Goal: Task Accomplishment & Management: Complete application form

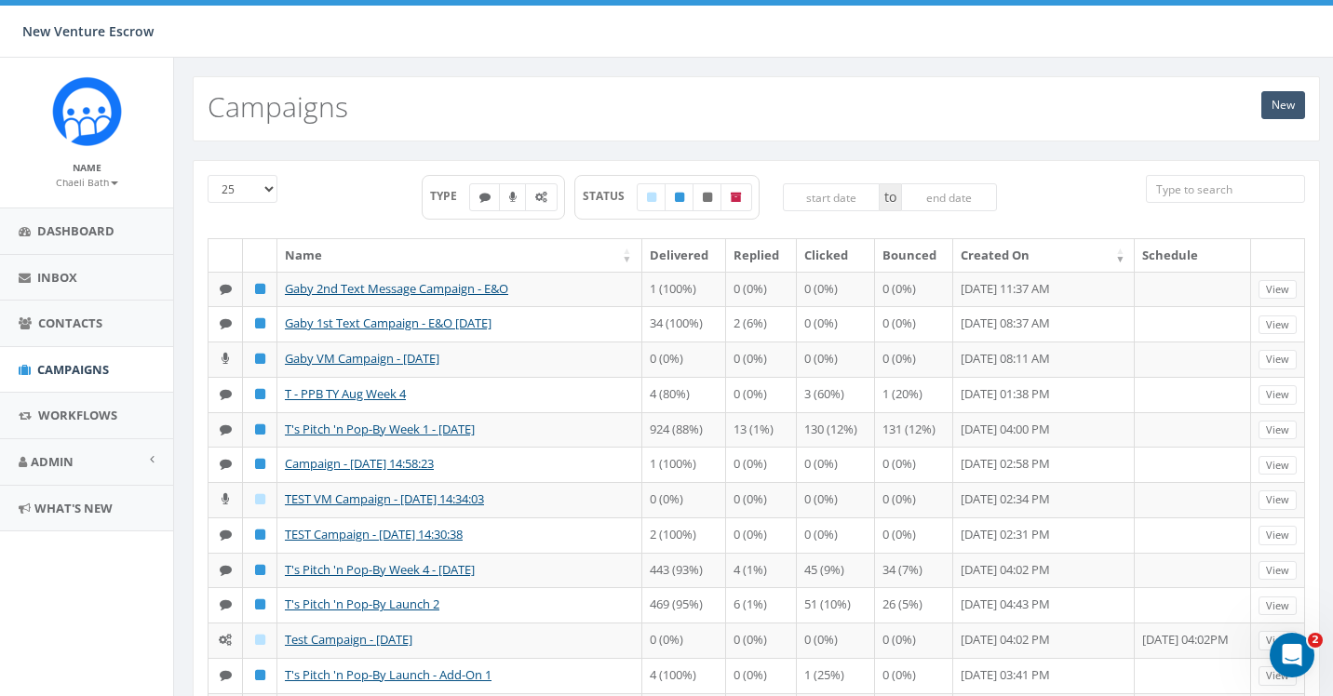
click at [1271, 110] on link "New" at bounding box center [1283, 105] width 44 height 28
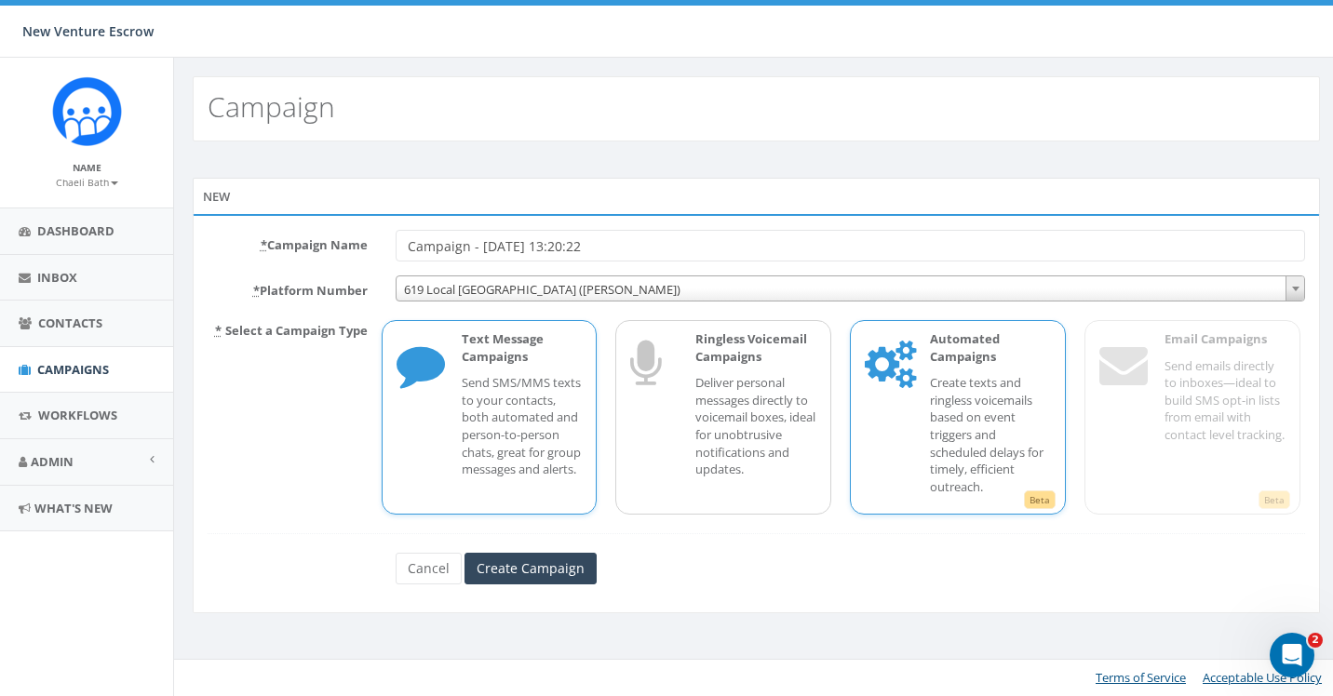
click at [979, 448] on p "Create texts and ringless voicemails based on event triggers and scheduled dela…" at bounding box center [990, 434] width 121 height 121
click at [402, 244] on input "Campaign - 09/04/2025, 13:20:22" at bounding box center [851, 246] width 910 height 32
drag, startPoint x: 721, startPoint y: 244, endPoint x: 664, endPoint y: 244, distance: 57.7
click at [664, 244] on input "TEST Automated Campaign - 09/04/2025, 13:20:22" at bounding box center [851, 246] width 910 height 32
type input "TEST Automated Campaign - 09/04/2025"
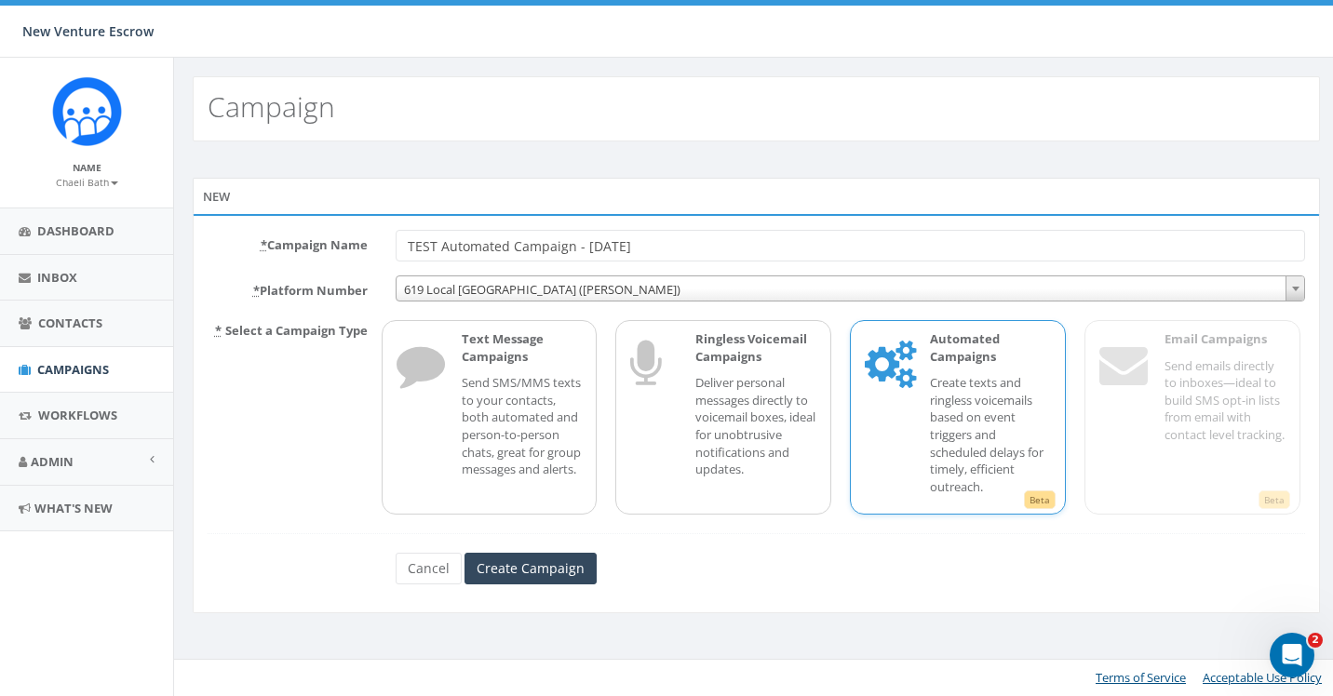
click at [614, 281] on span "619 Local San Diego (Tania Marks)" at bounding box center [850, 289] width 908 height 26
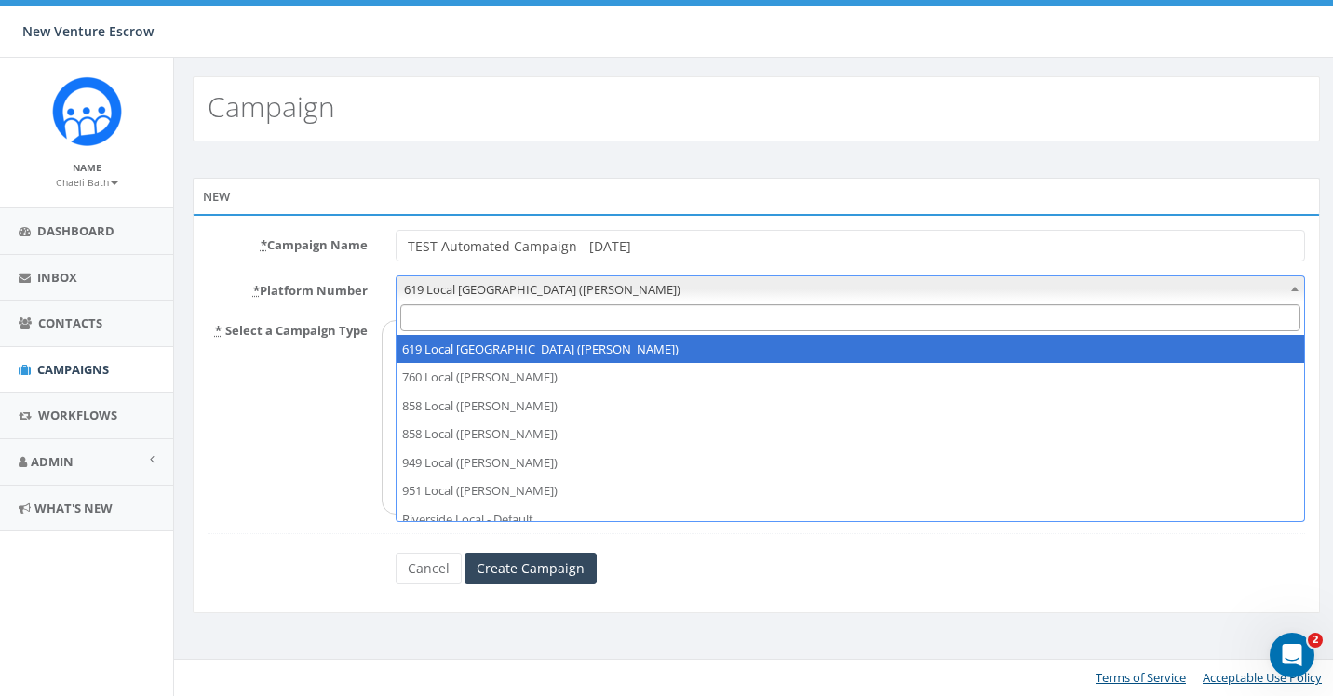
click at [708, 228] on div "* Campaign Name TEST Automated Campaign - 09/04/2025 * Platform Number 619 Loca…" at bounding box center [756, 413] width 1127 height 399
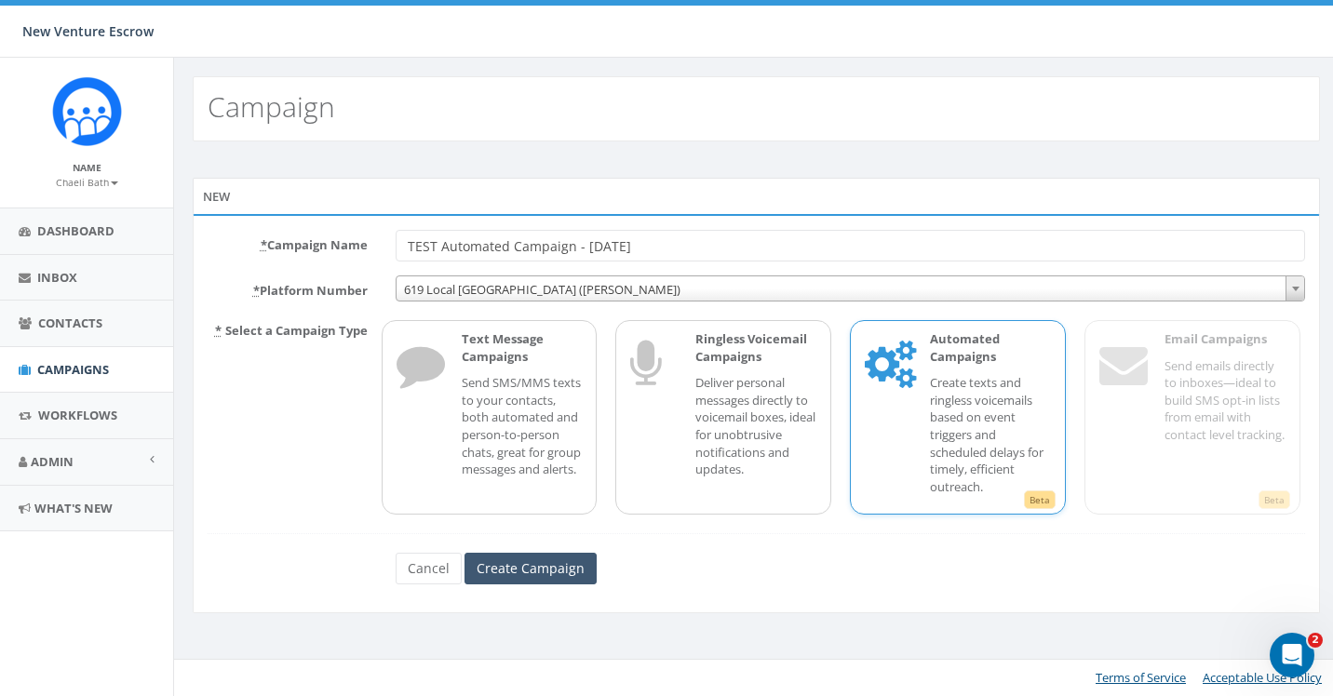
click at [513, 560] on input "Create Campaign" at bounding box center [530, 569] width 132 height 32
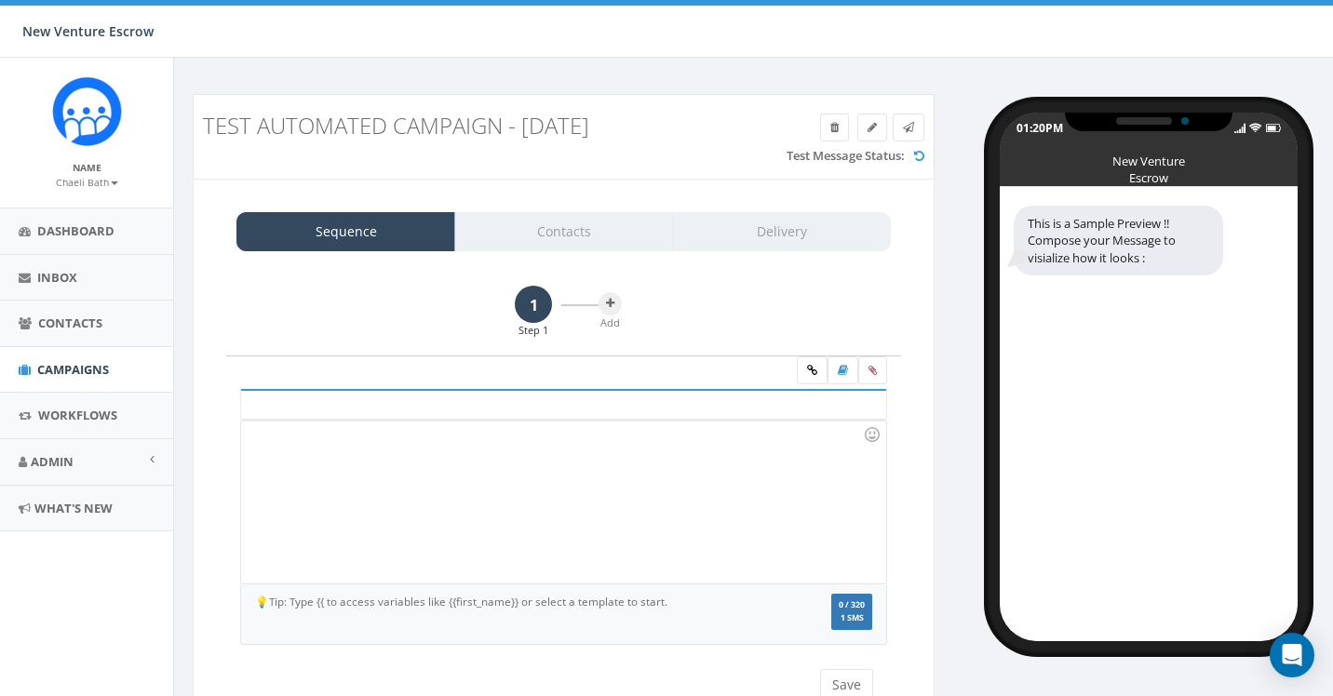
click at [360, 438] on div at bounding box center [563, 502] width 644 height 163
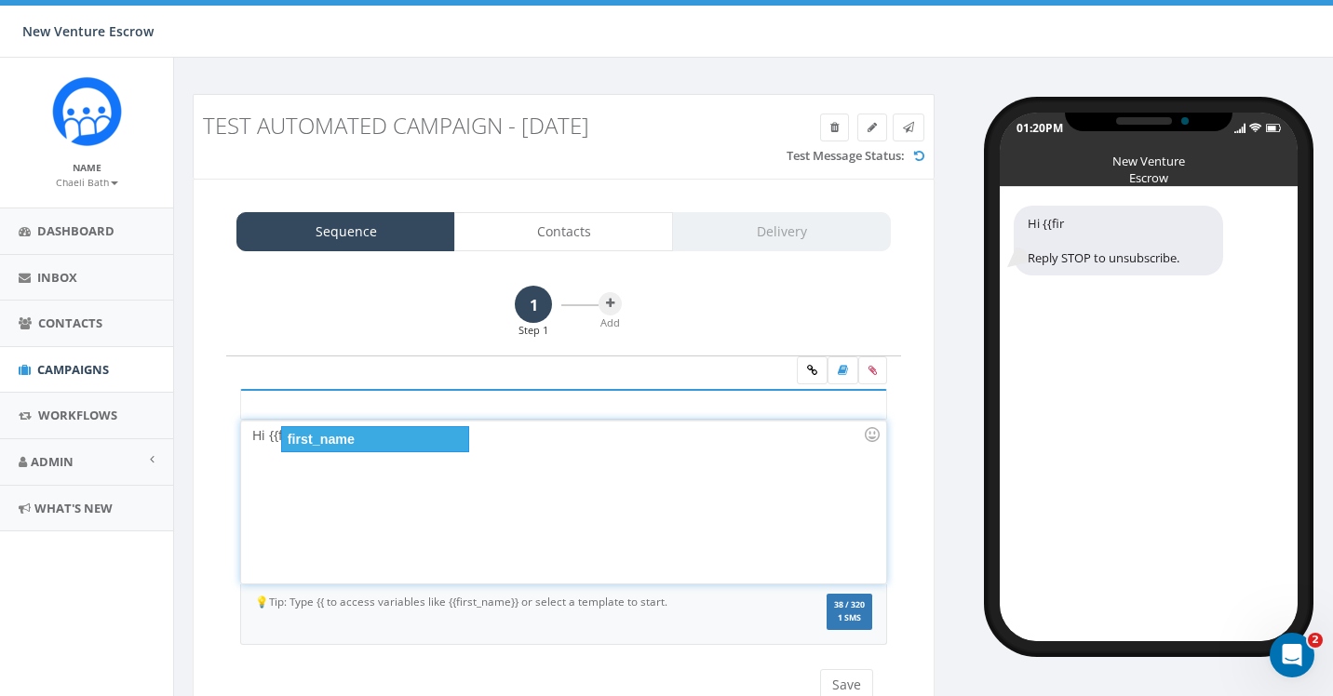
click at [294, 446] on div "first_name" at bounding box center [375, 439] width 188 height 26
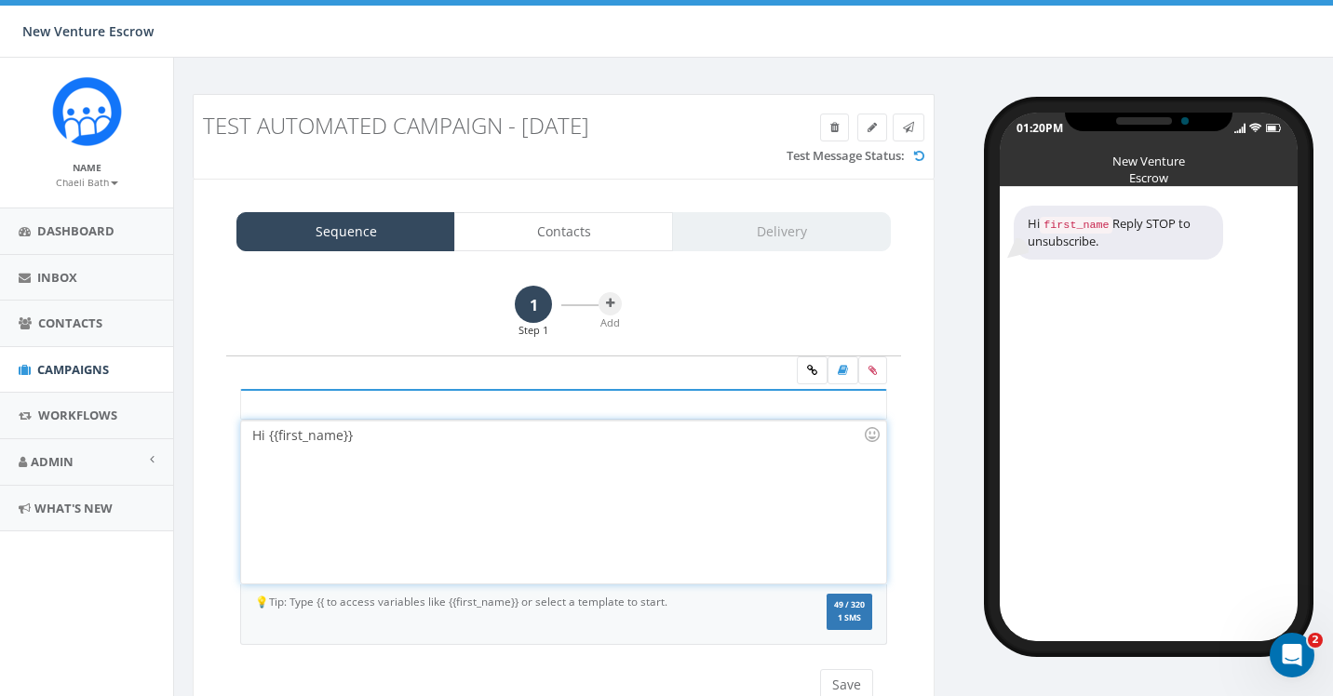
click at [354, 441] on div "Hi {{first_name}}" at bounding box center [563, 502] width 644 height 163
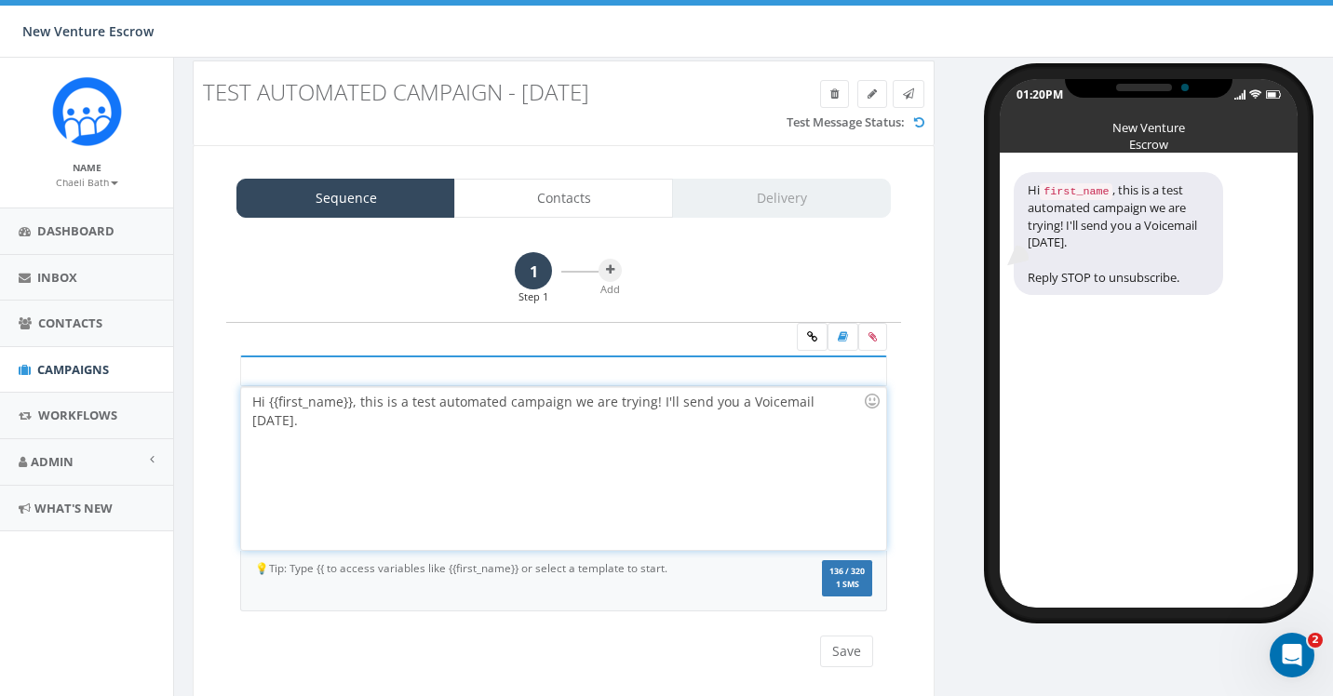
scroll to position [55, 0]
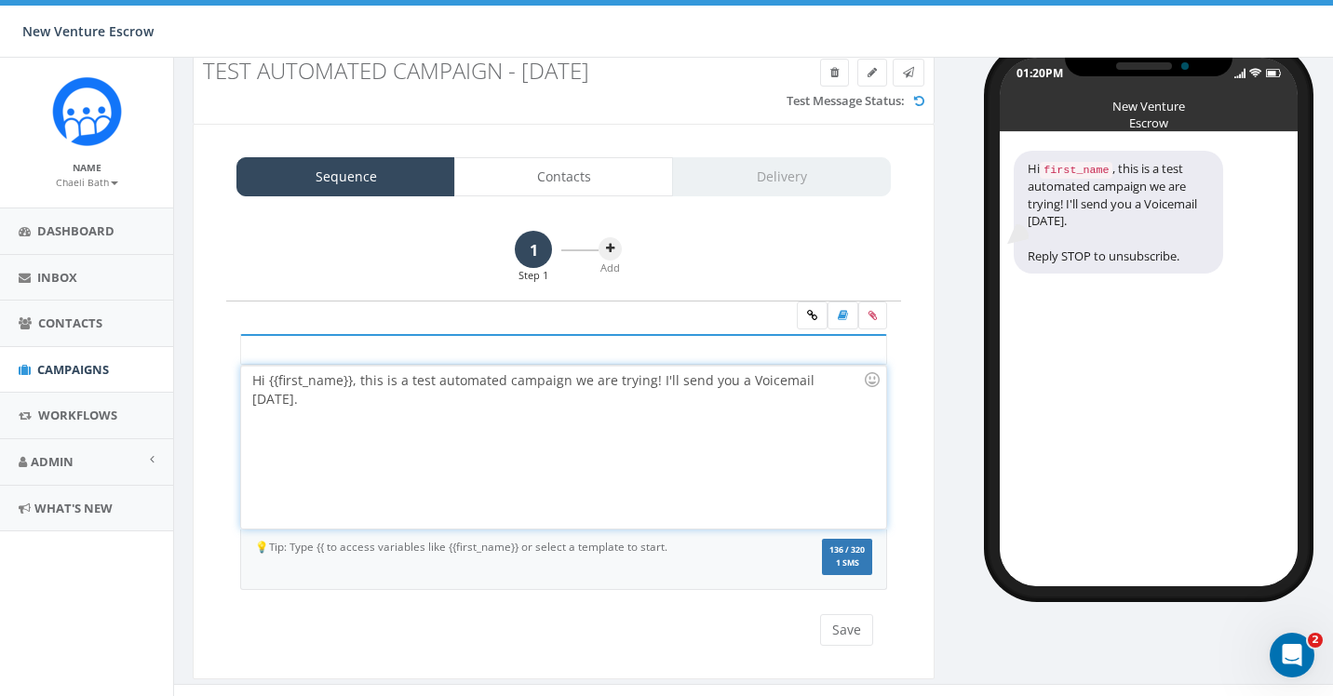
click at [615, 252] on button at bounding box center [609, 248] width 23 height 23
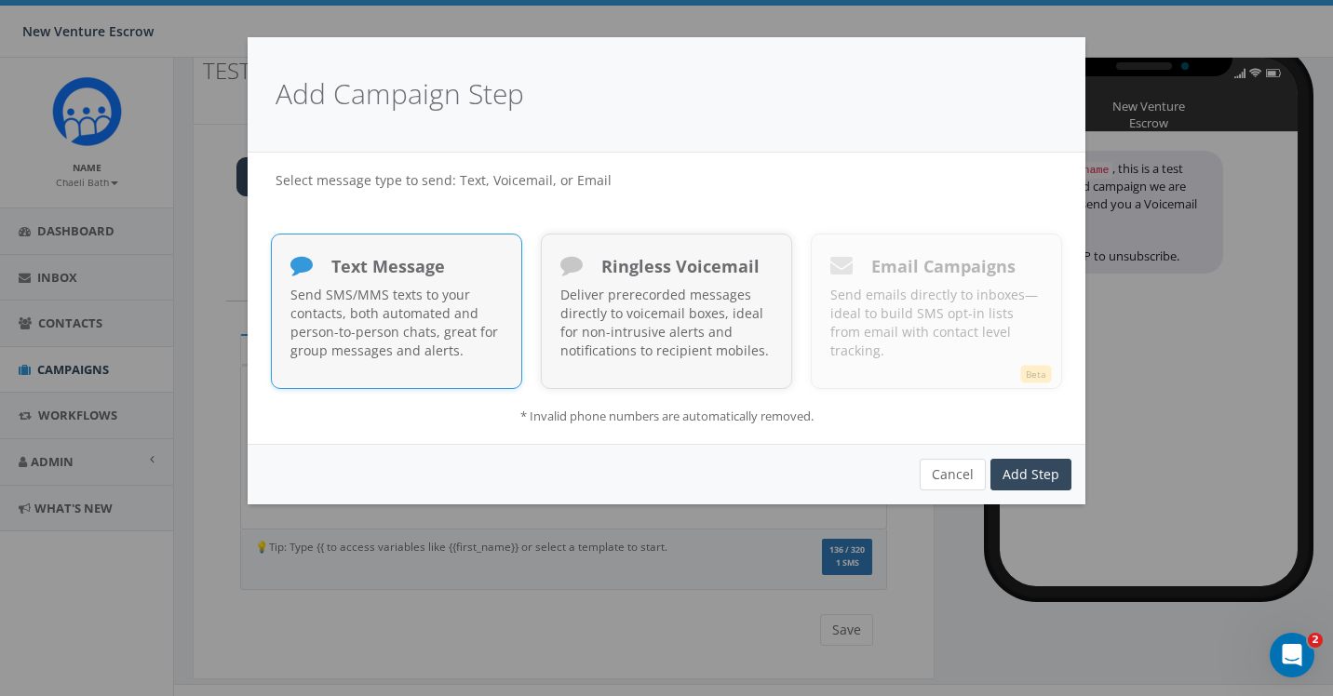
click at [955, 466] on button "Cancel" at bounding box center [952, 475] width 66 height 32
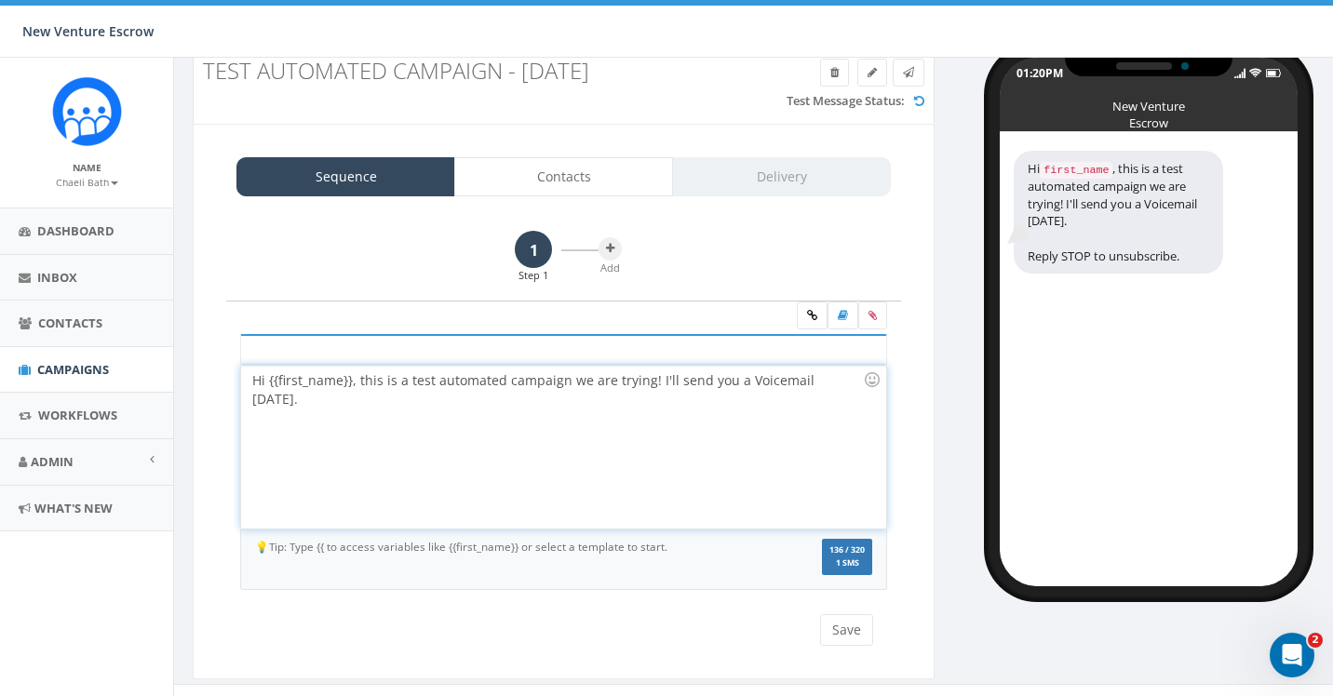
drag, startPoint x: 652, startPoint y: 378, endPoint x: 806, endPoint y: 418, distance: 158.7
click at [806, 418] on div "Hi {{first_name}}, this is a test automated campaign we are trying! I'll send y…" at bounding box center [563, 447] width 644 height 163
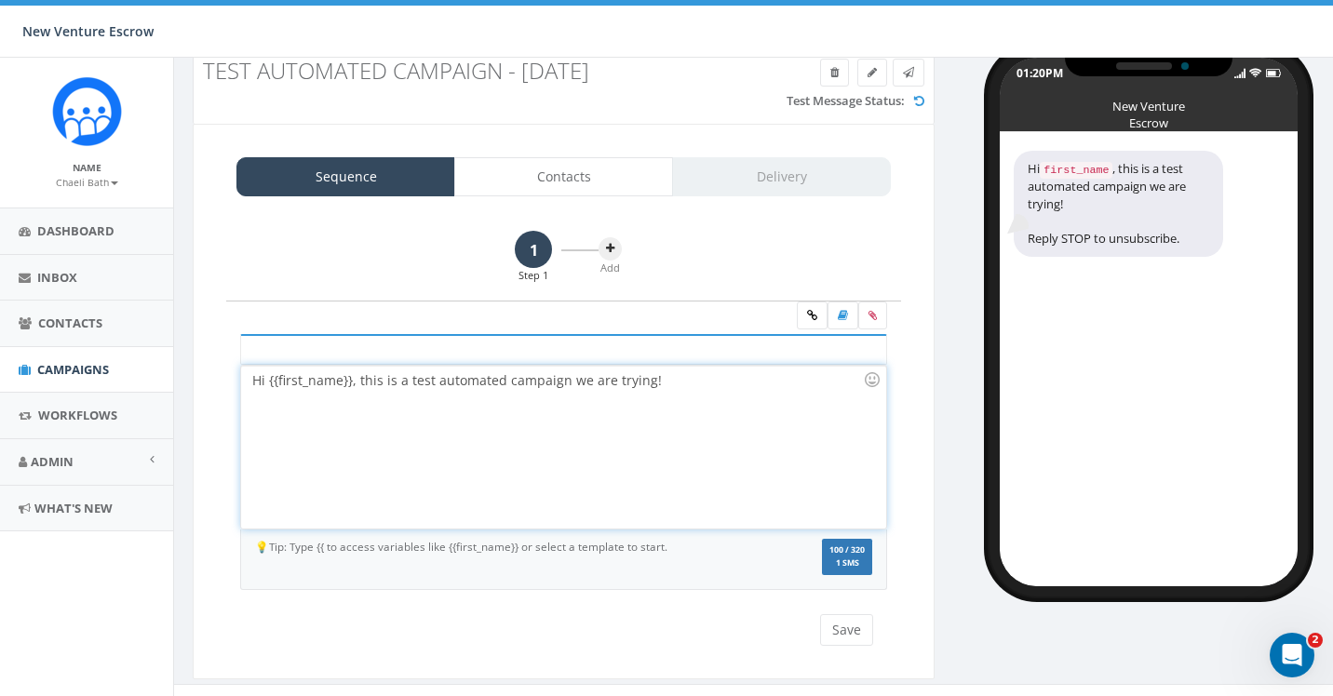
click at [612, 248] on icon at bounding box center [610, 248] width 8 height 11
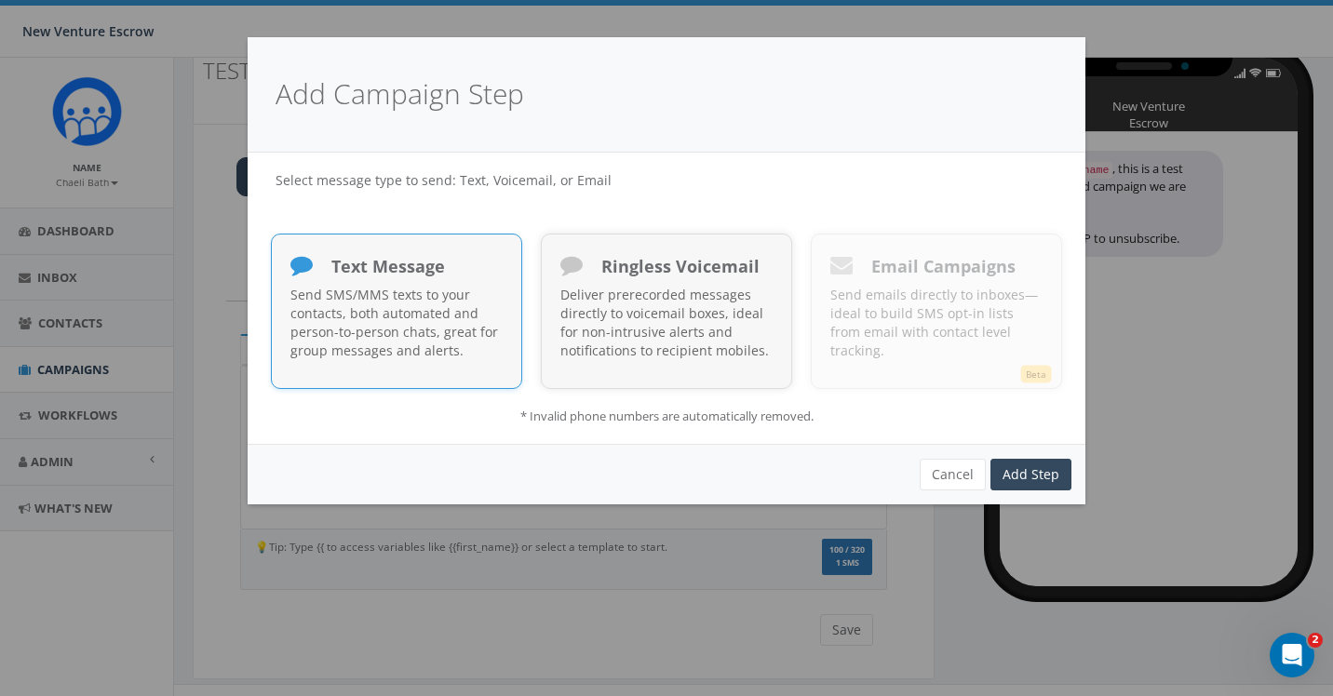
click at [444, 282] on div "Text Message" at bounding box center [396, 269] width 212 height 32
click at [1013, 469] on link "Add Step" at bounding box center [1030, 475] width 81 height 32
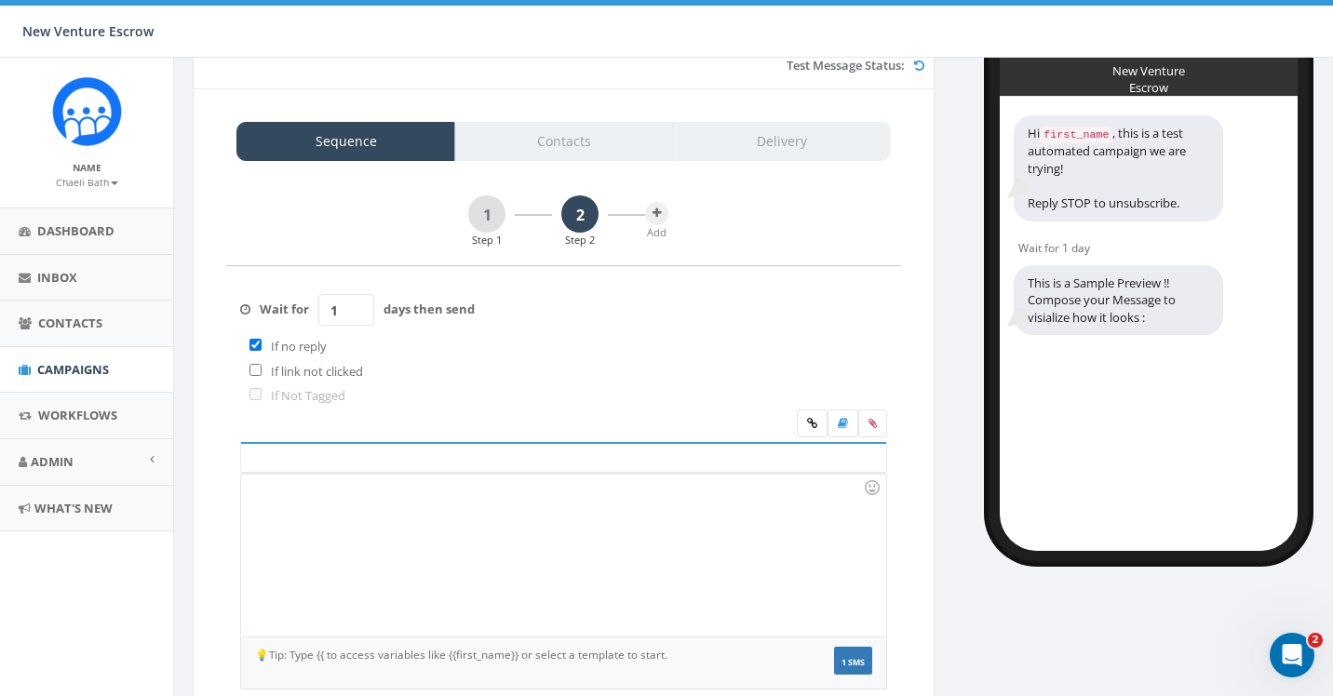
scroll to position [96, 0]
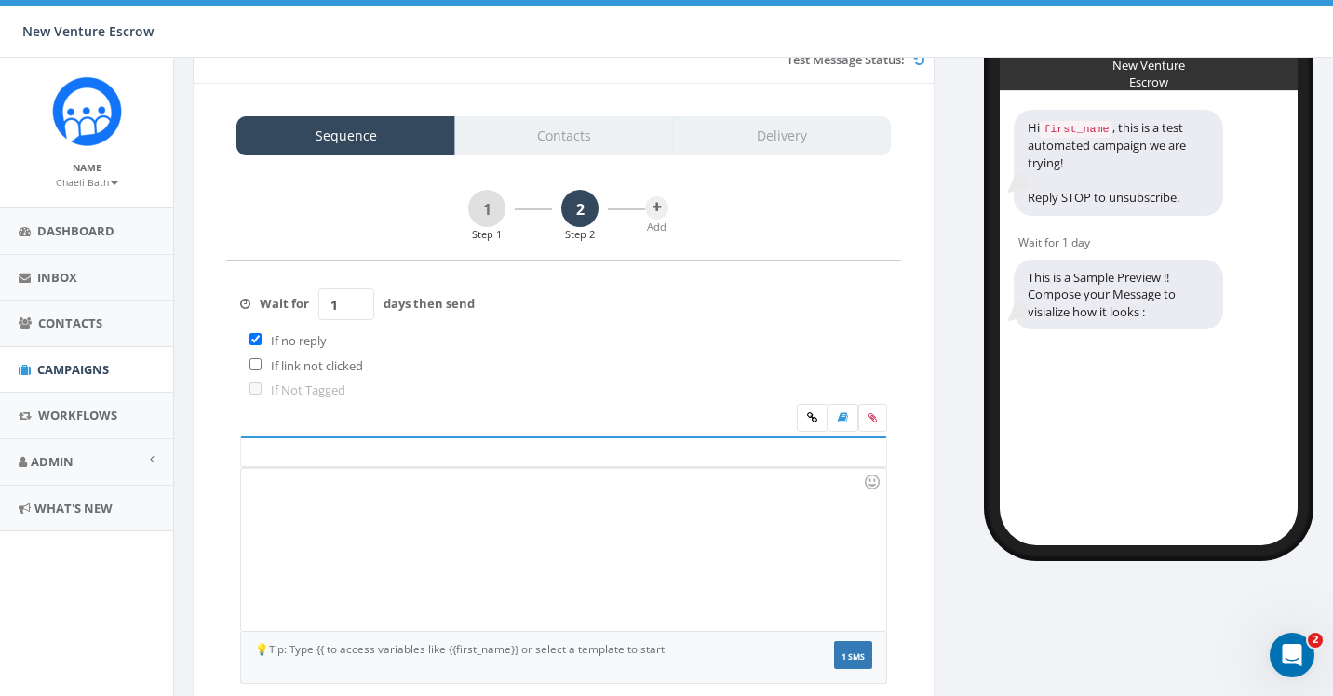
type input "2"
click at [358, 302] on input "2" at bounding box center [346, 305] width 56 height 32
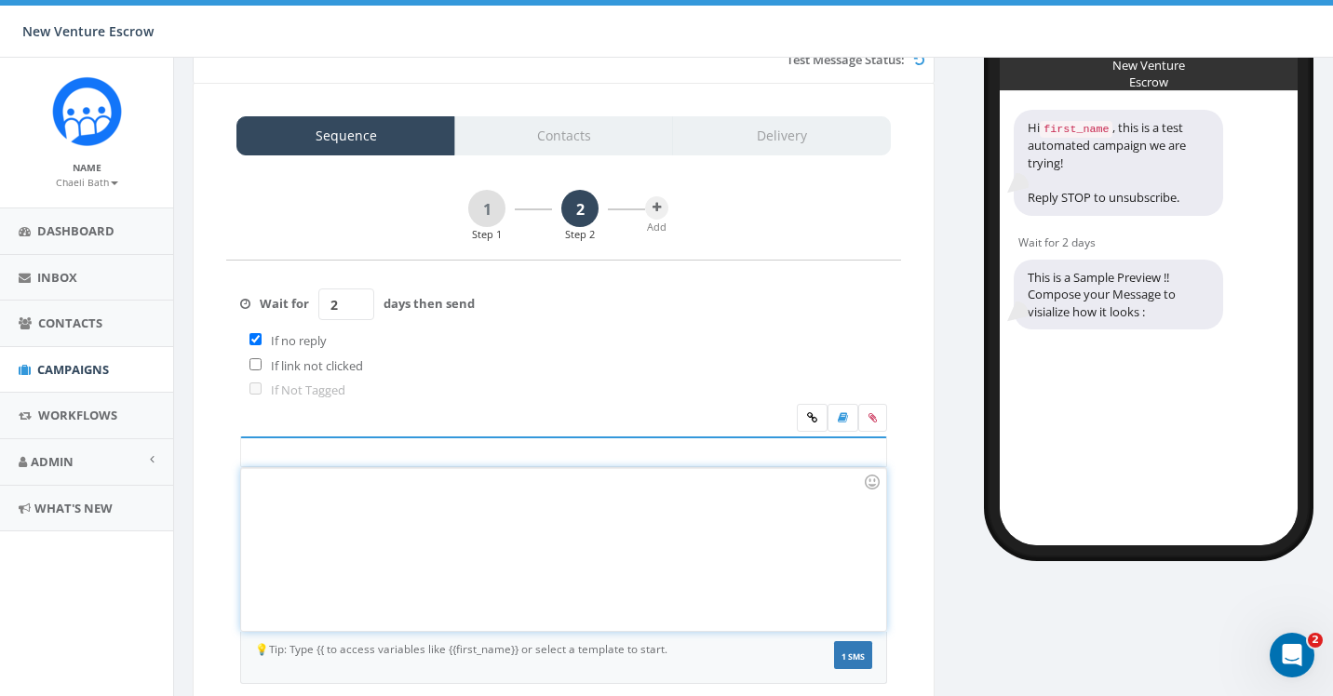
click at [306, 468] on div at bounding box center [563, 549] width 644 height 163
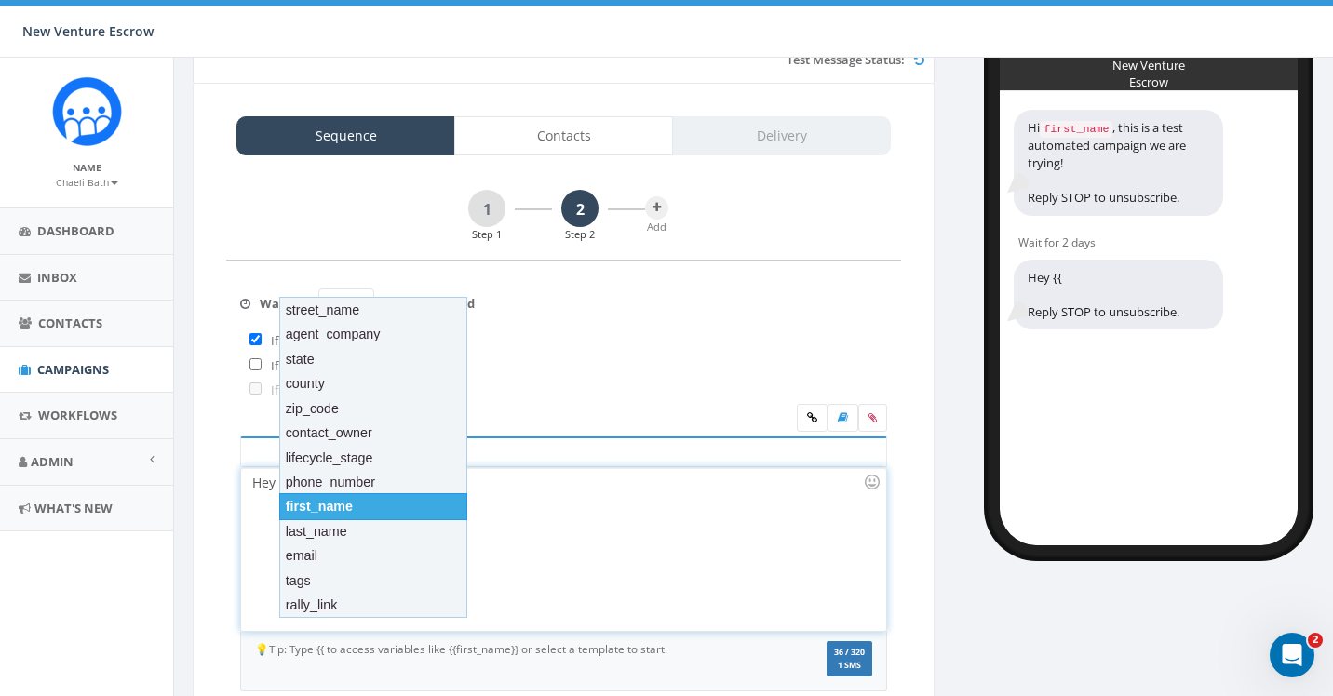
click at [314, 499] on div "first_name" at bounding box center [373, 506] width 188 height 26
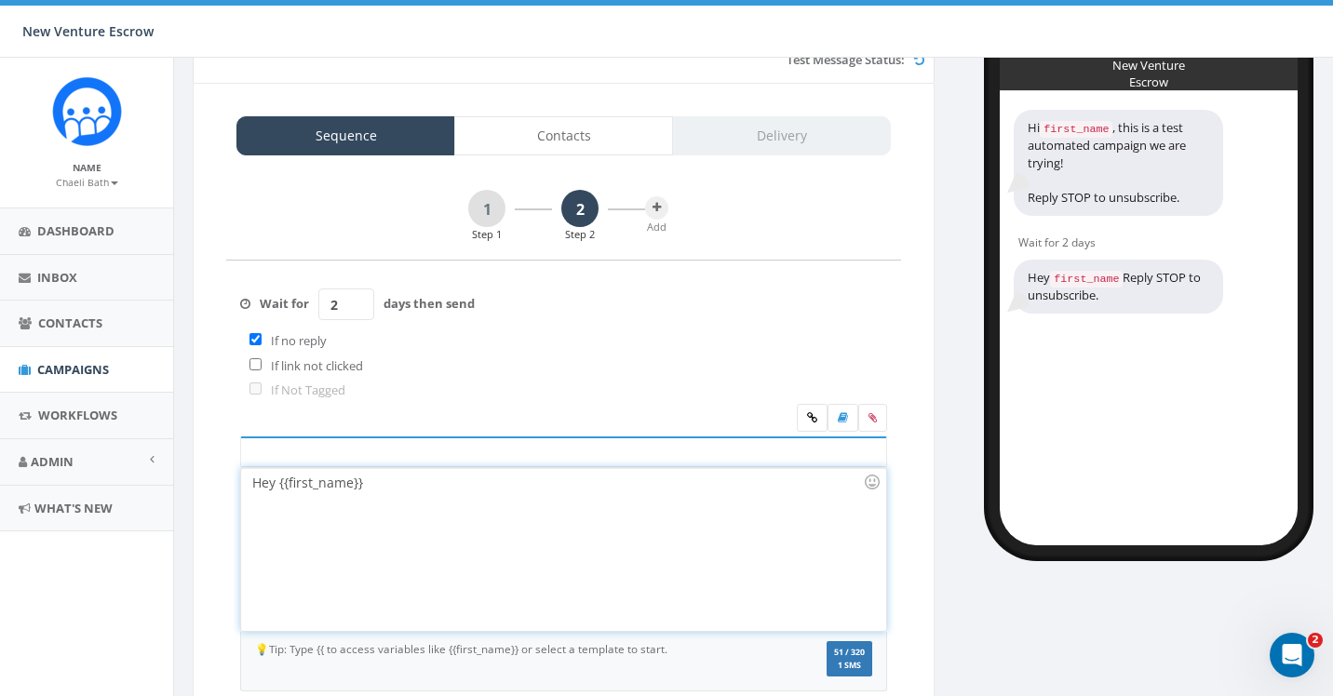
click at [370, 475] on div "Hey {{first_name}}" at bounding box center [563, 549] width 644 height 163
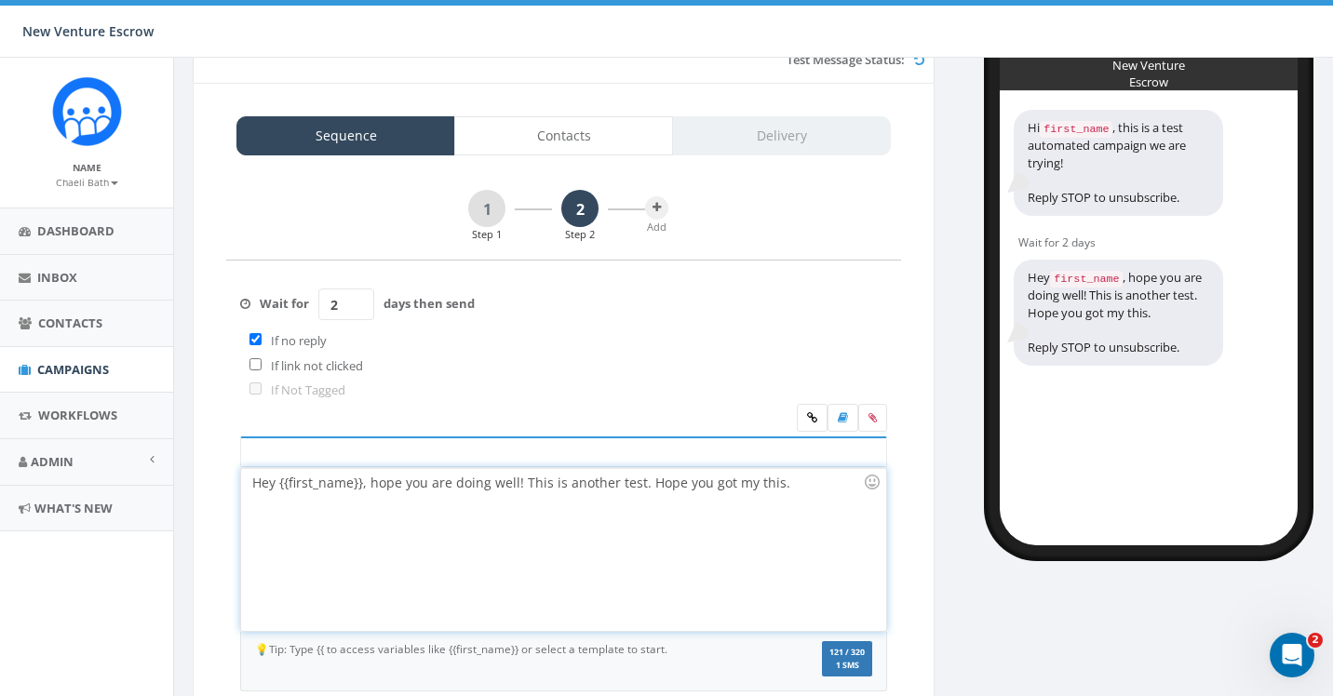
click at [749, 472] on div "Hey {{first_name}}, hope you are doing well! This is another test. Hope you got…" at bounding box center [563, 549] width 644 height 163
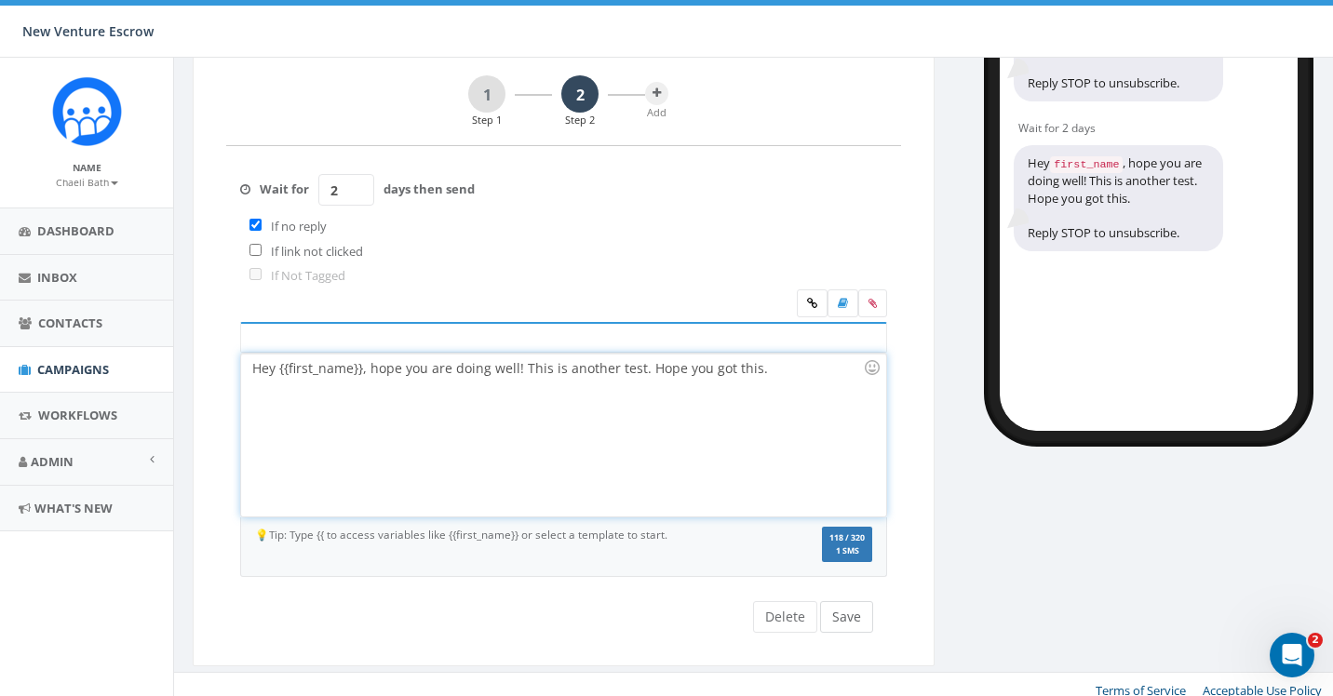
scroll to position [209, 0]
click at [853, 602] on button "Save" at bounding box center [846, 618] width 53 height 32
click at [852, 606] on button "Save" at bounding box center [846, 618] width 53 height 32
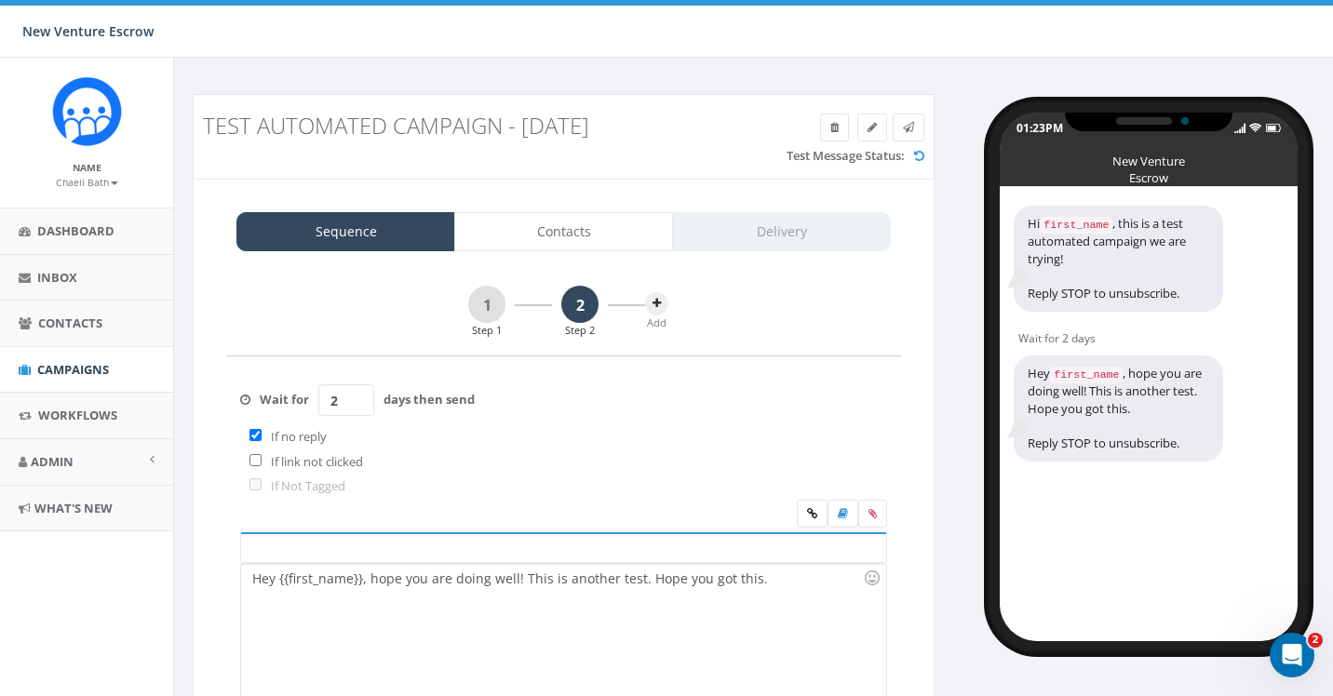
scroll to position [0, 0]
click at [661, 306] on icon at bounding box center [656, 303] width 8 height 11
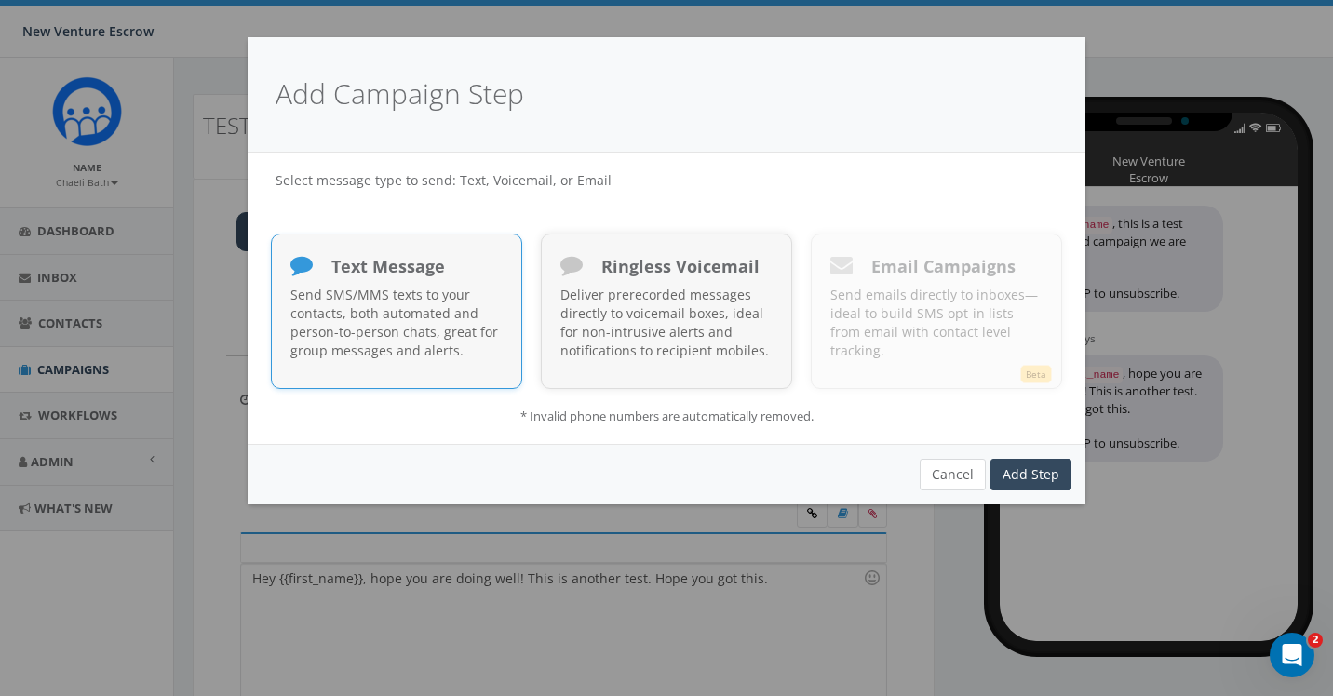
click at [934, 464] on button "Cancel" at bounding box center [952, 475] width 66 height 32
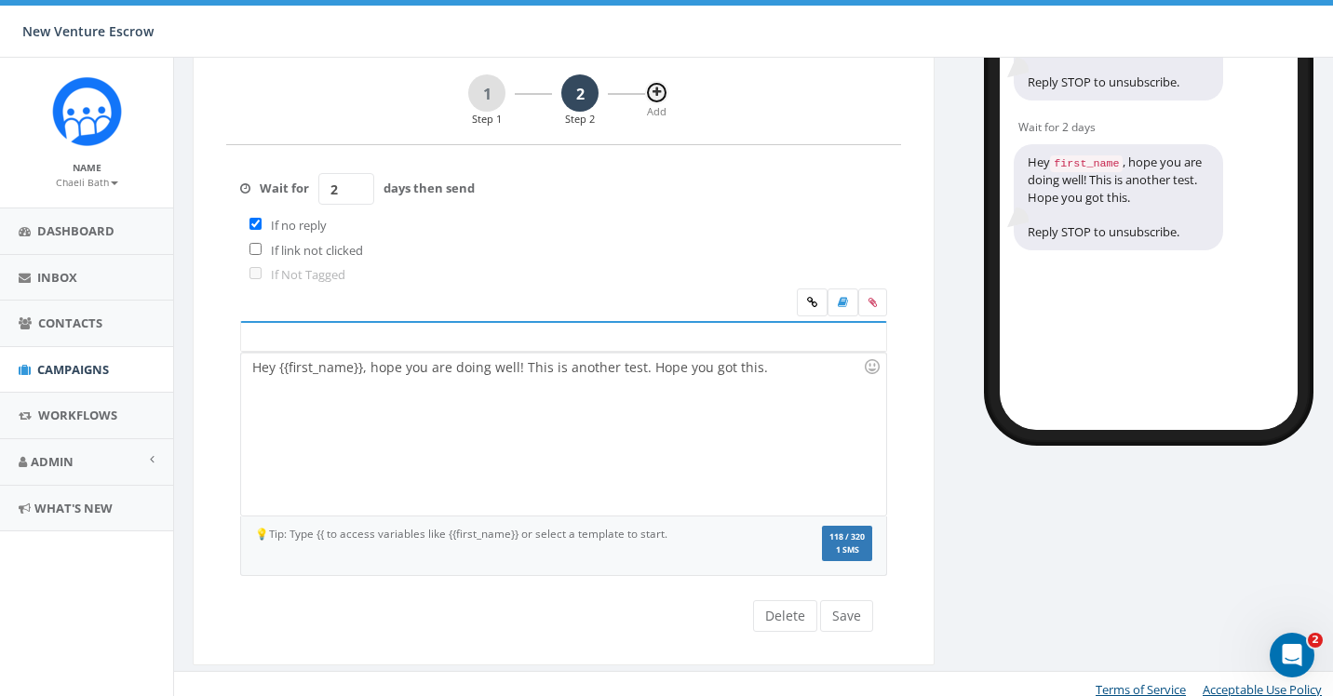
scroll to position [209, 0]
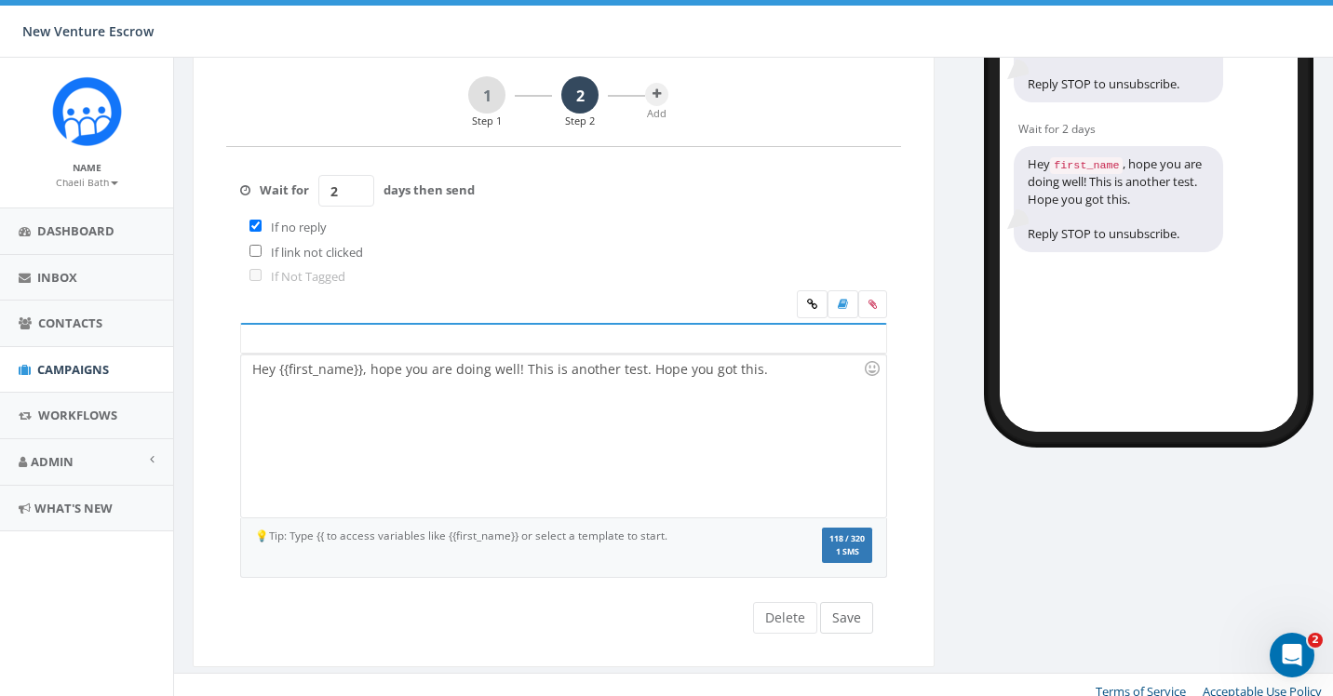
click at [851, 604] on button "Save" at bounding box center [846, 618] width 53 height 32
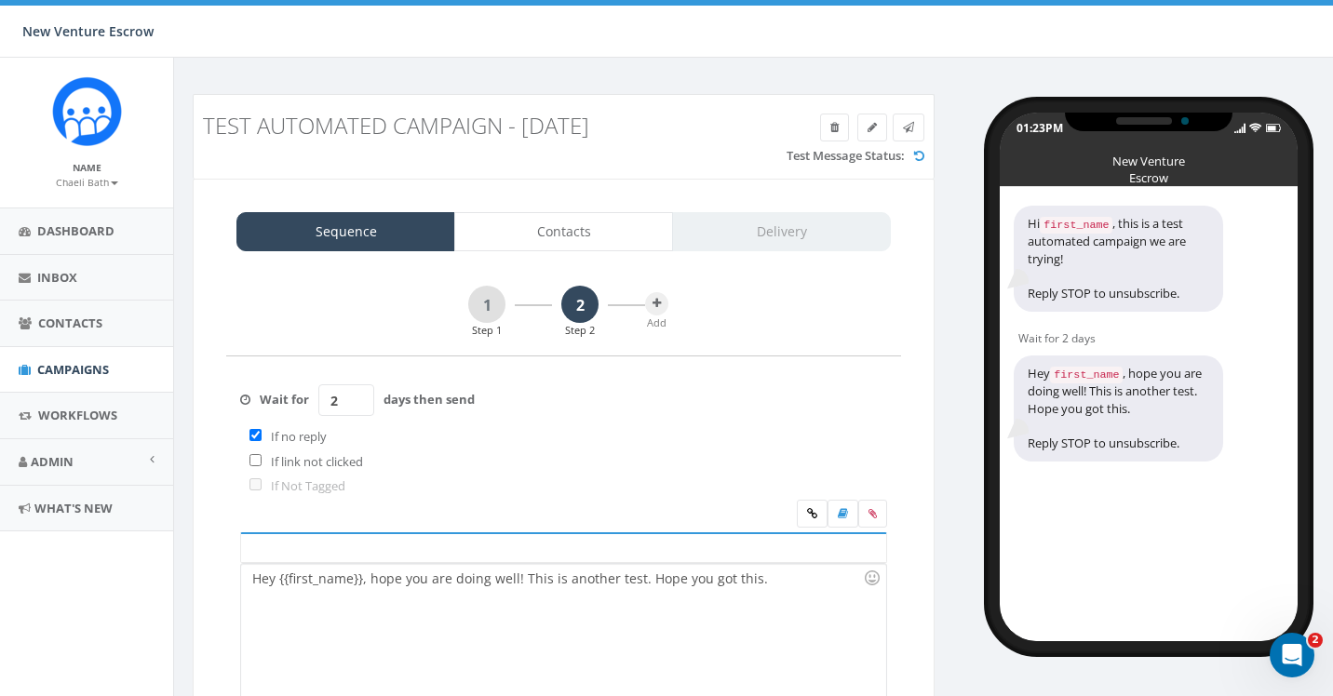
scroll to position [0, 0]
click at [94, 371] on span "Campaigns" at bounding box center [73, 369] width 72 height 17
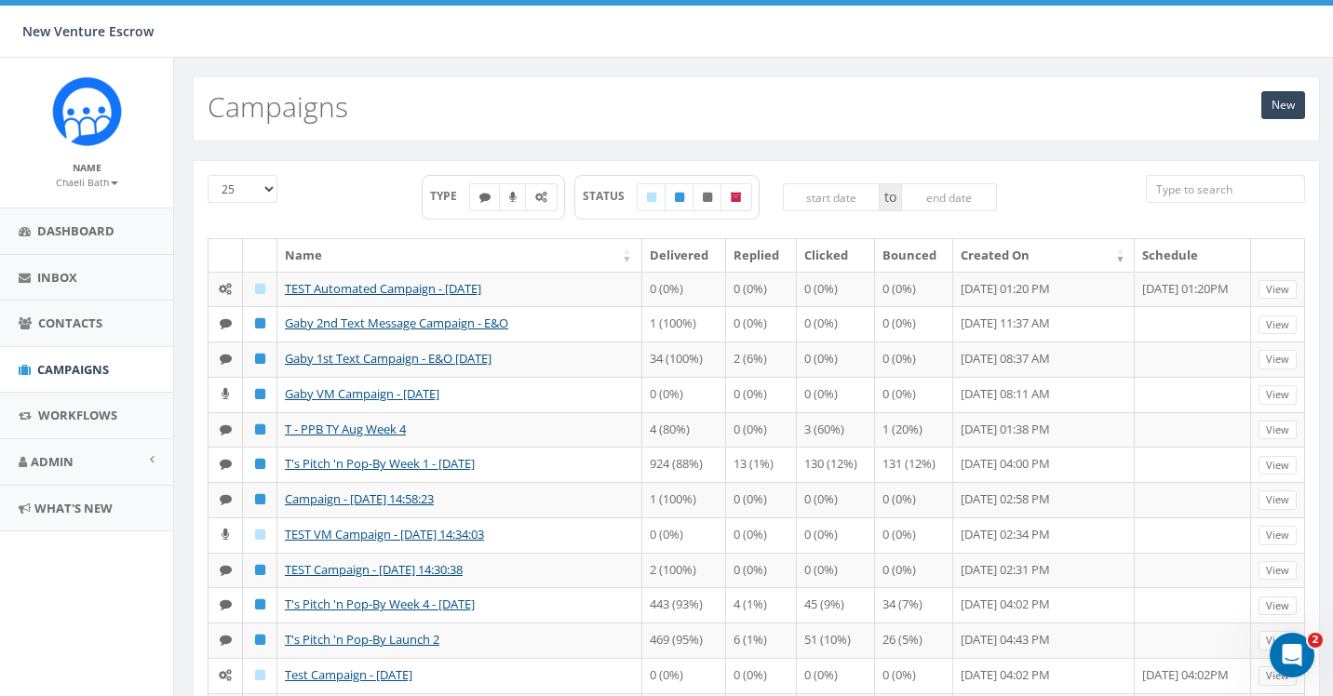
click at [97, 184] on small "Chaeli Bath" at bounding box center [87, 182] width 62 height 13
click at [82, 227] on link "Sign Out" at bounding box center [93, 233] width 147 height 23
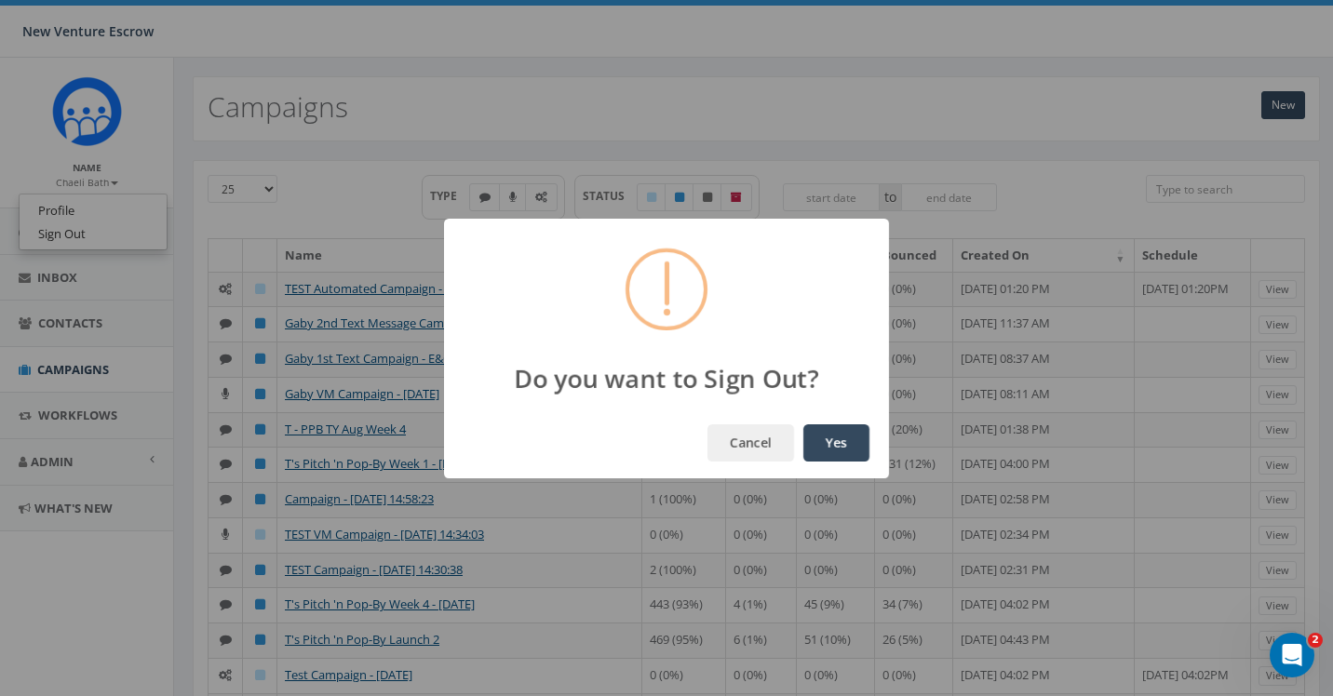
click at [845, 445] on button "Yes" at bounding box center [836, 442] width 66 height 37
